Goal: Task Accomplishment & Management: Manage account settings

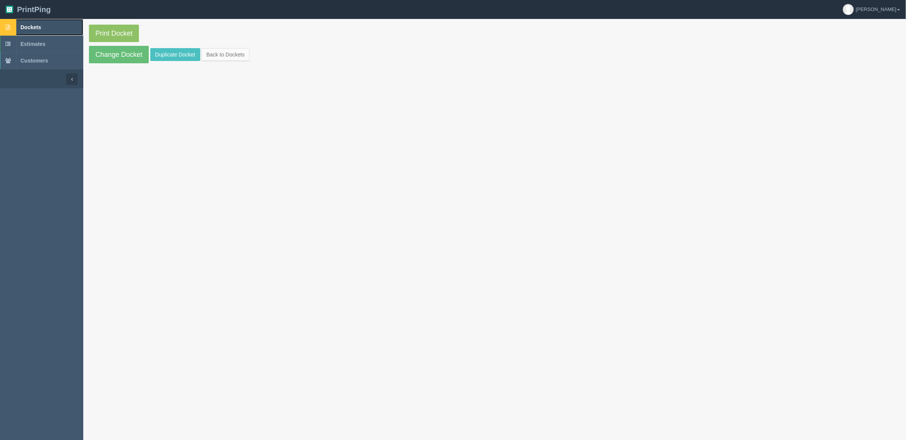
click at [56, 25] on link "Dockets" at bounding box center [41, 27] width 83 height 17
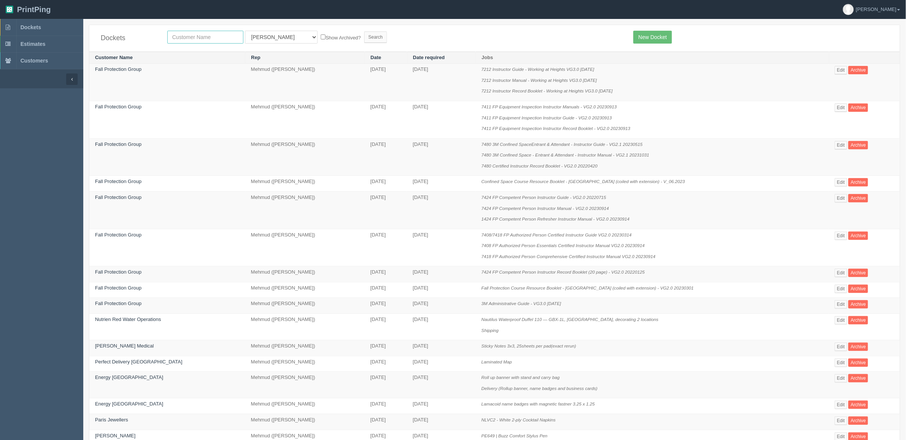
click at [201, 40] on input "text" at bounding box center [205, 37] width 76 height 13
type input "nutrien"
click at [364, 31] on input "Search" at bounding box center [375, 36] width 23 height 11
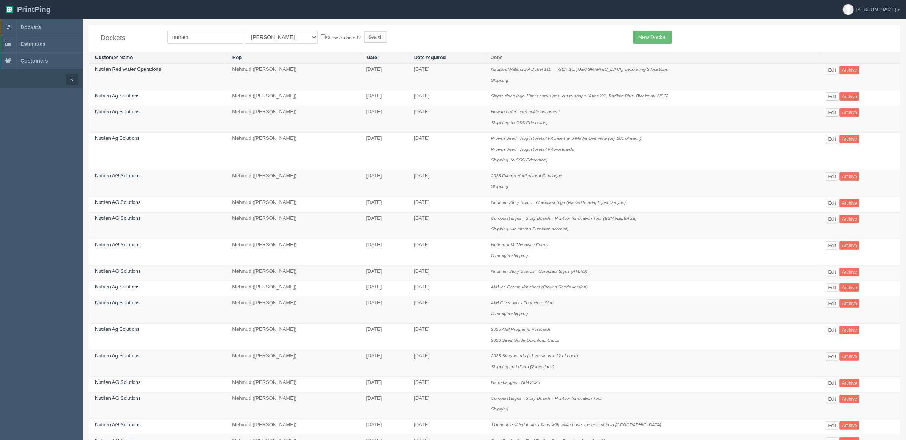
click at [642, 124] on p "Shipping (to CSS Edmonton)" at bounding box center [653, 122] width 324 height 7
click at [836, 136] on link "Edit" at bounding box center [832, 139] width 12 height 8
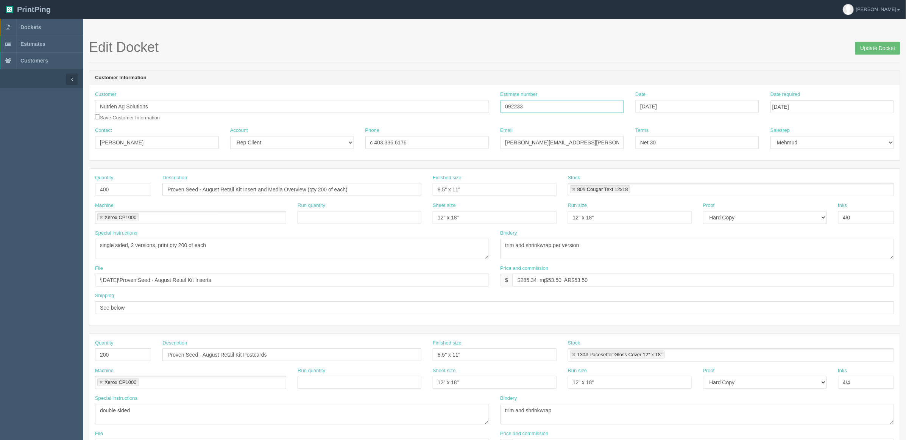
drag, startPoint x: 476, startPoint y: 107, endPoint x: 439, endPoint y: 107, distance: 37.5
click at [454, 107] on div "Customer Nutrien Ag Solutions Save Customer Information Estimate number 092233 …" at bounding box center [494, 109] width 811 height 36
